Goal: Book appointment/travel/reservation

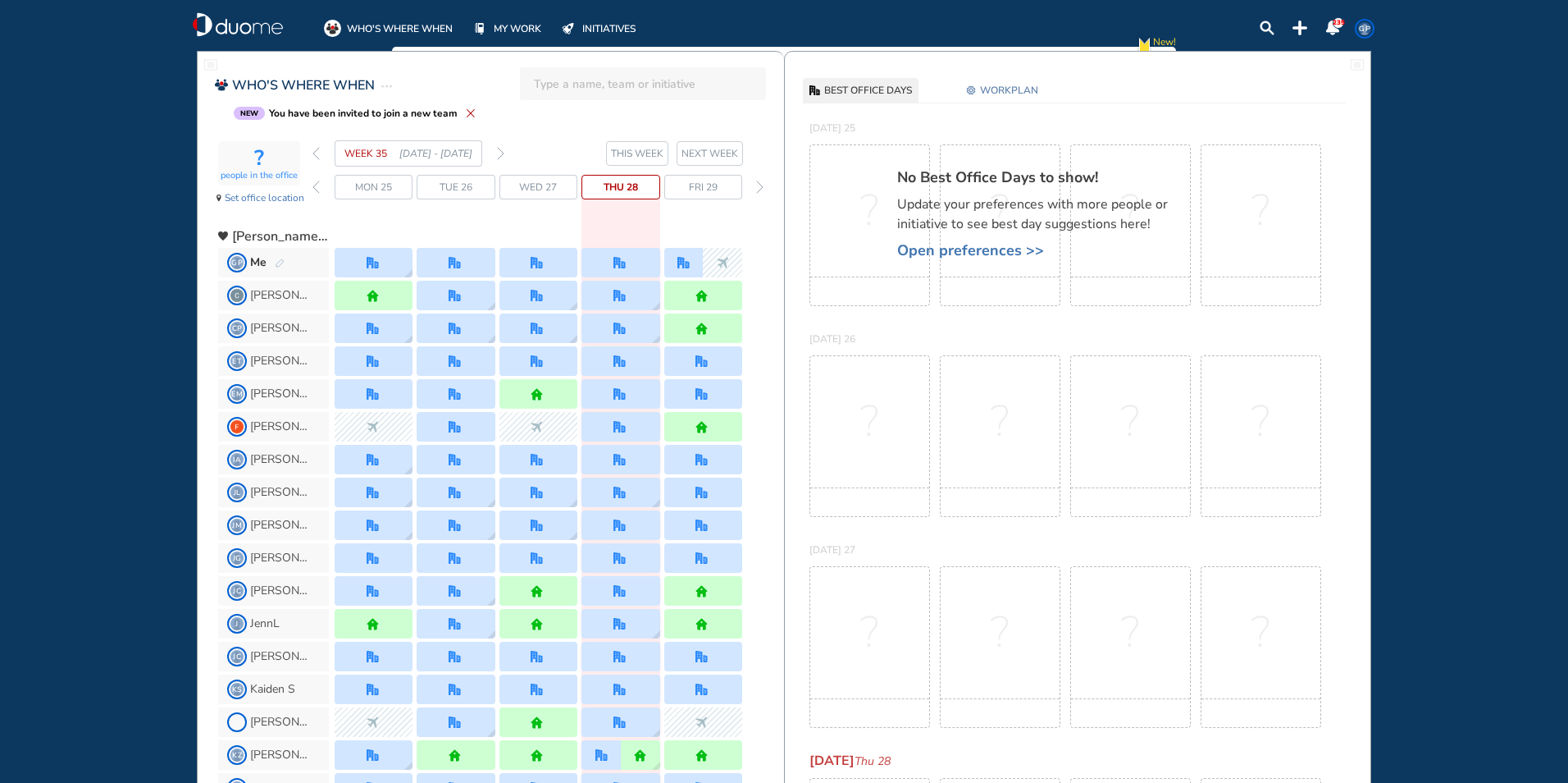
click at [763, 185] on div "forward day" at bounding box center [759, 187] width 16 height 24
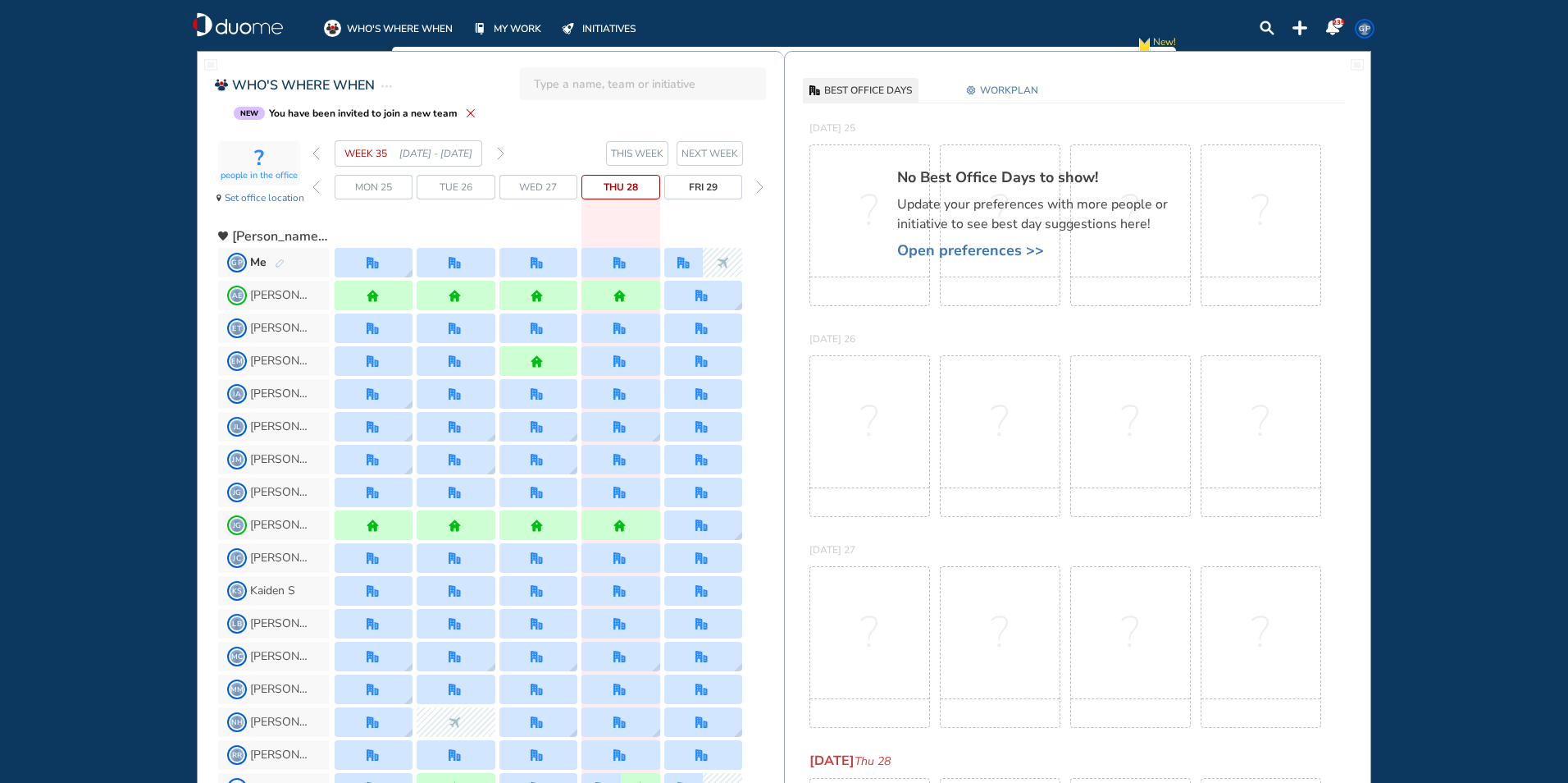
click at [763, 185] on div "forward day" at bounding box center [759, 187] width 16 height 24
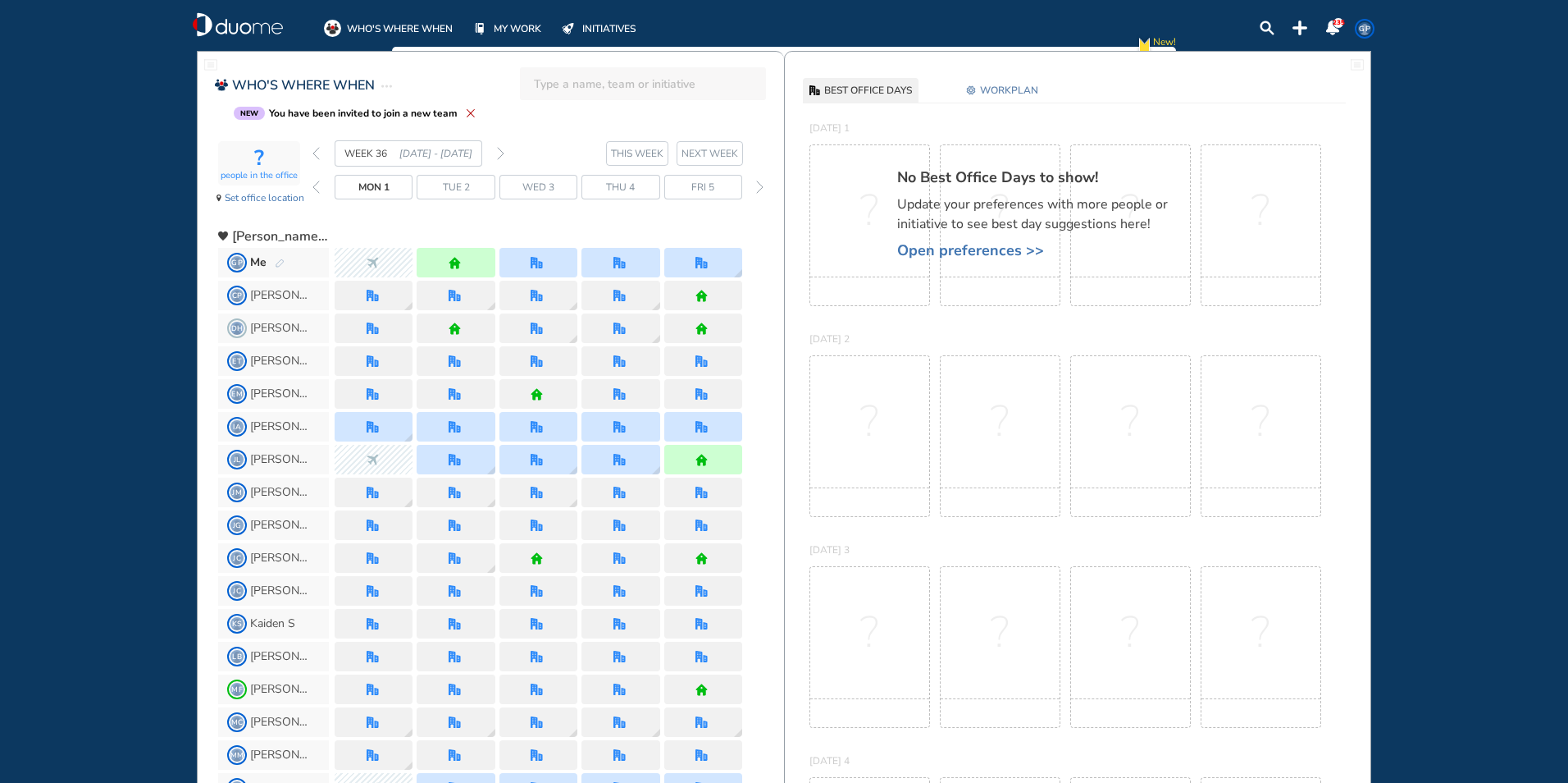
click at [763, 185] on div "forward day" at bounding box center [759, 187] width 16 height 24
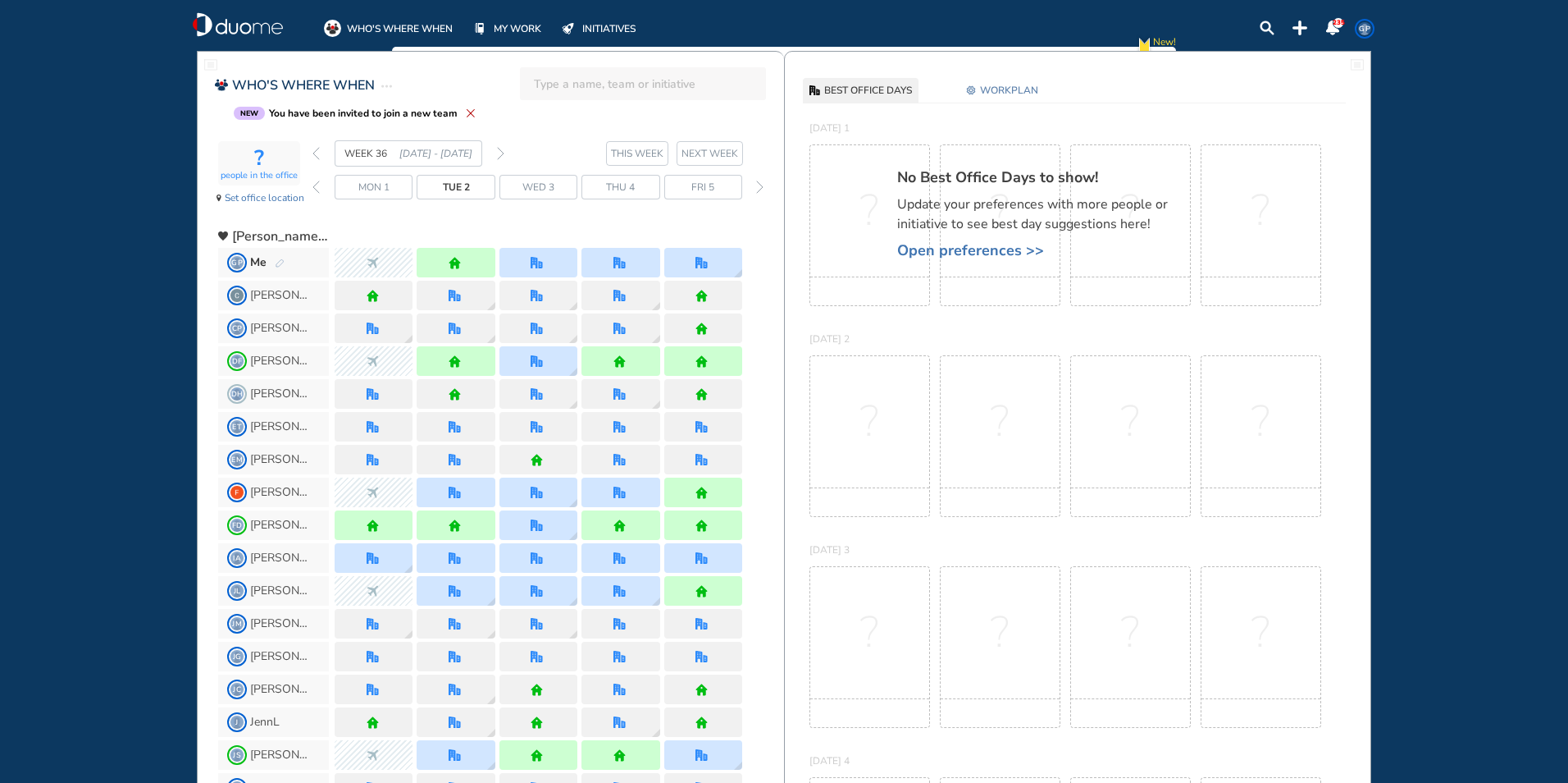
click at [313, 184] on img "back day" at bounding box center [317, 187] width 7 height 13
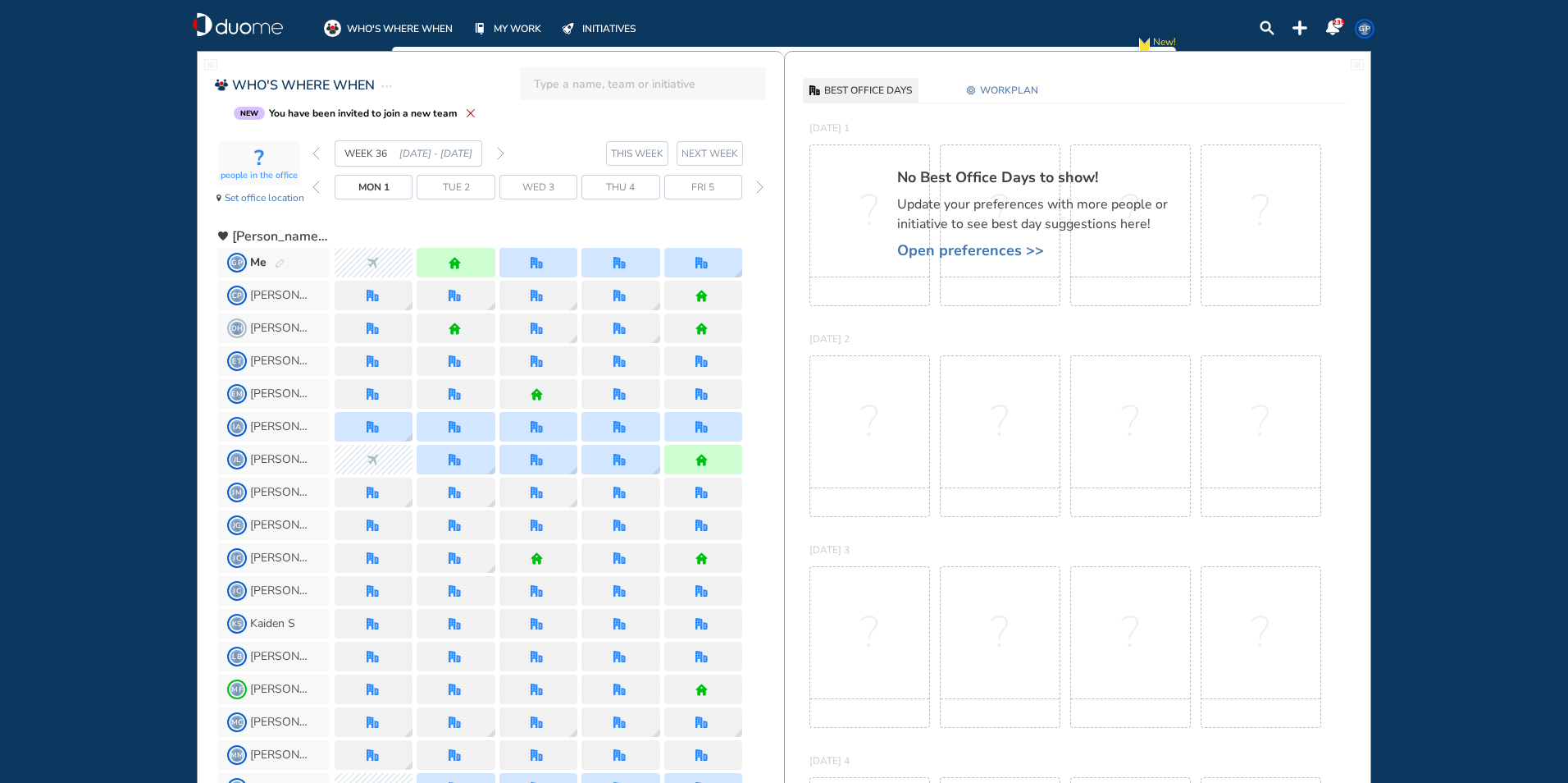
click at [539, 187] on span "Wed 3" at bounding box center [538, 187] width 32 height 17
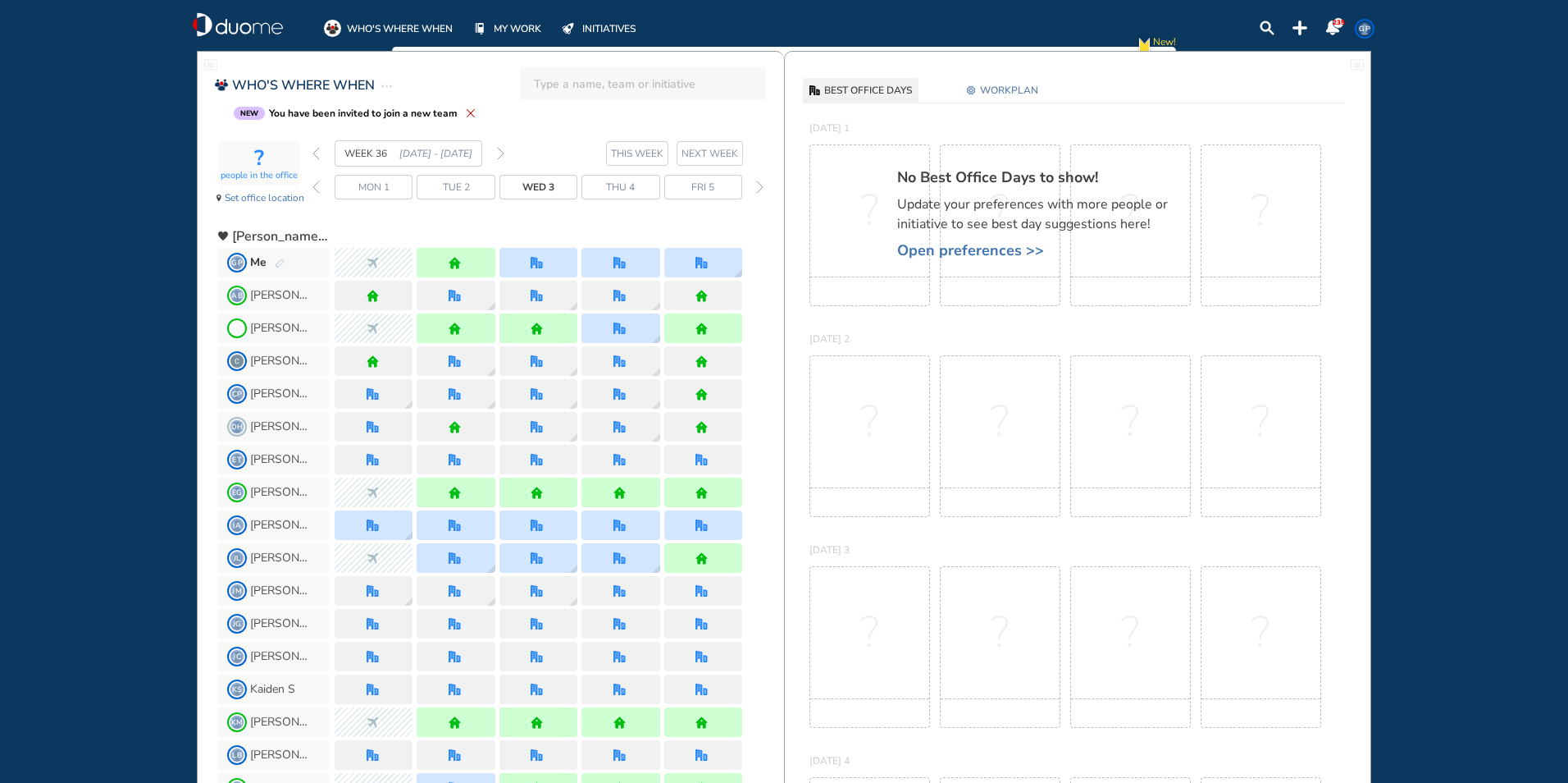
scroll to position [82, 0]
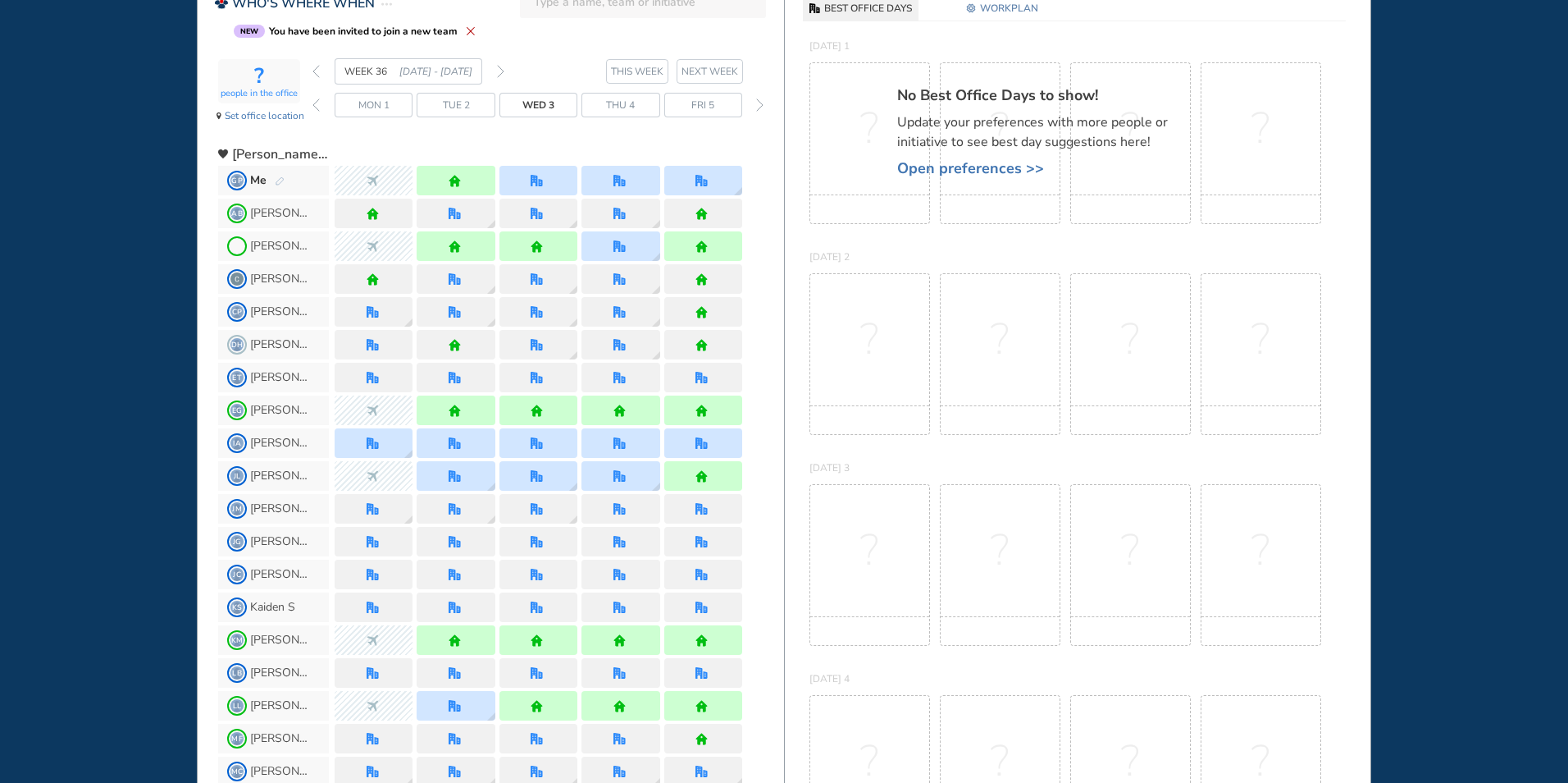
click at [764, 104] on div "forward day" at bounding box center [759, 105] width 16 height 24
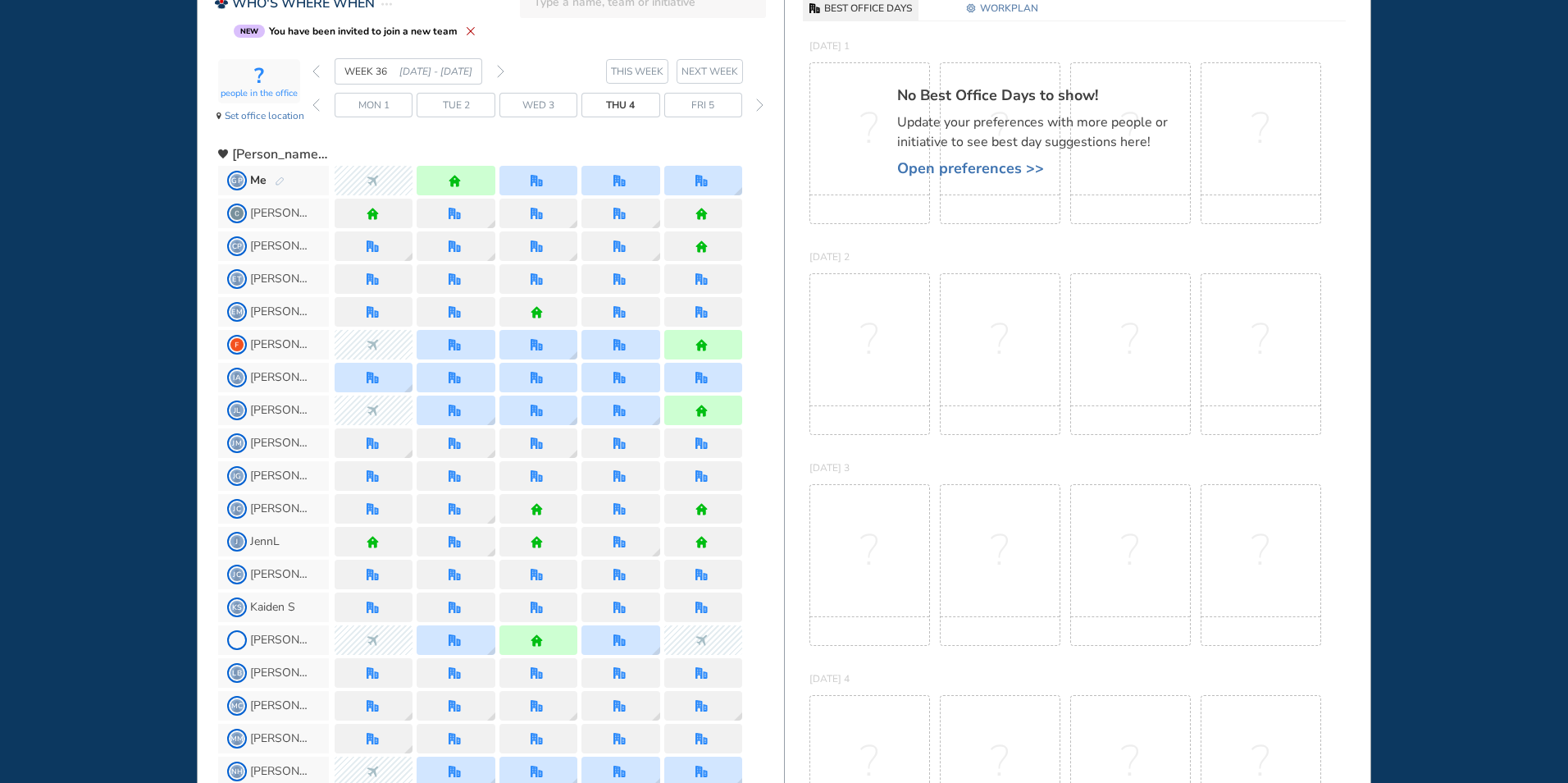
click at [763, 103] on div "forward day" at bounding box center [759, 105] width 16 height 24
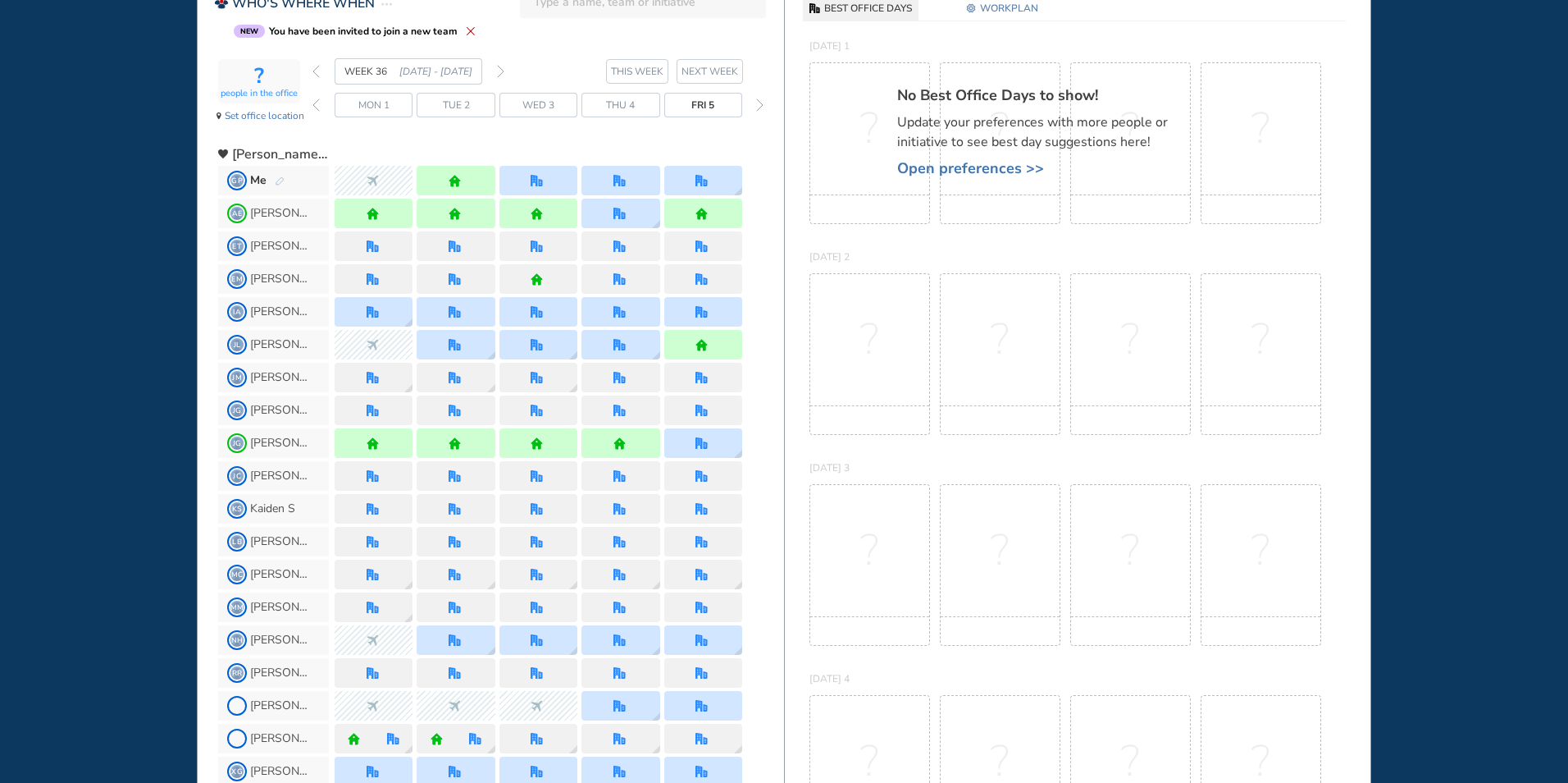
click at [763, 103] on div "forward day" at bounding box center [759, 105] width 16 height 24
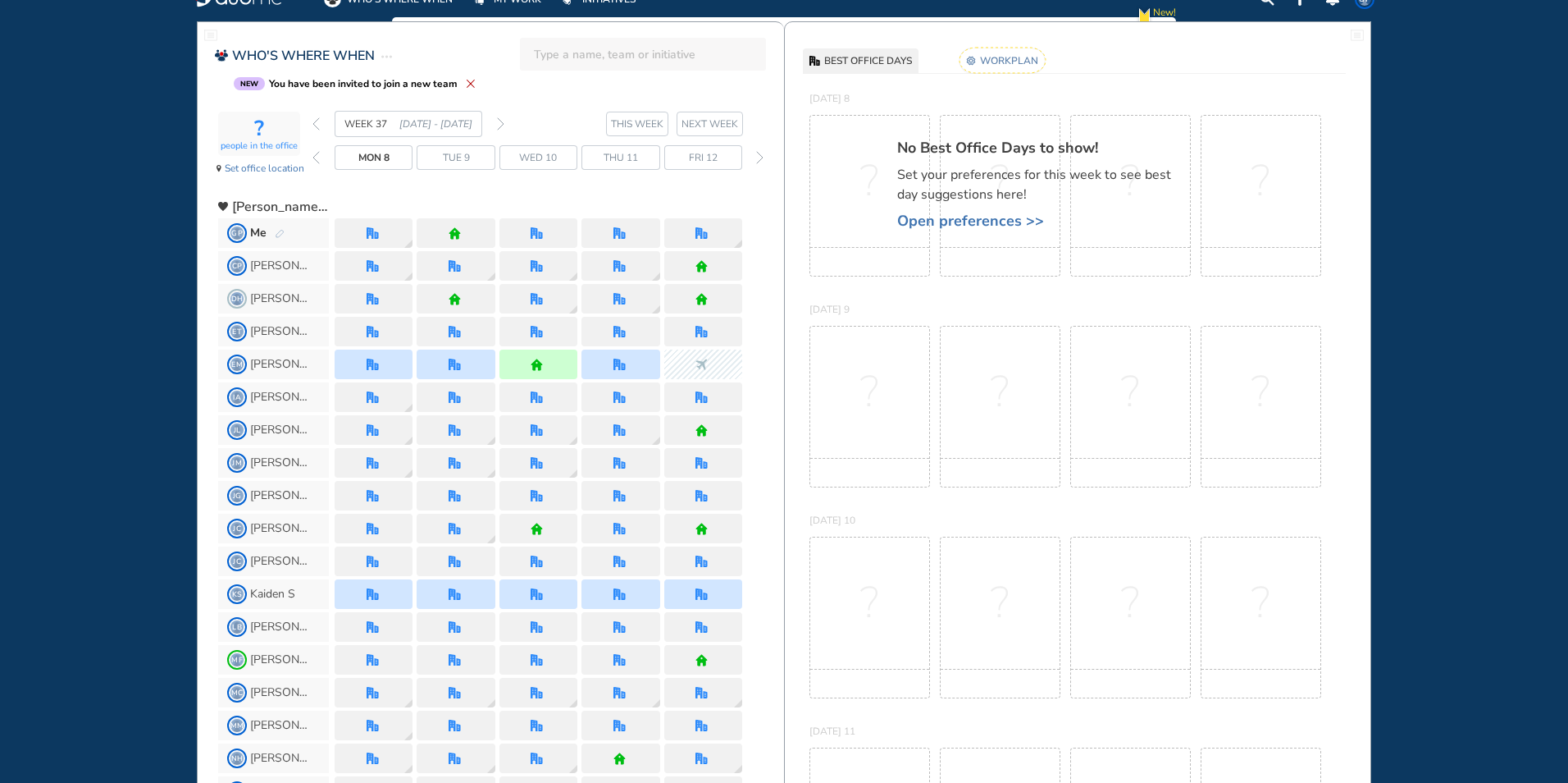
scroll to position [0, 0]
